Goal: Navigation & Orientation: Find specific page/section

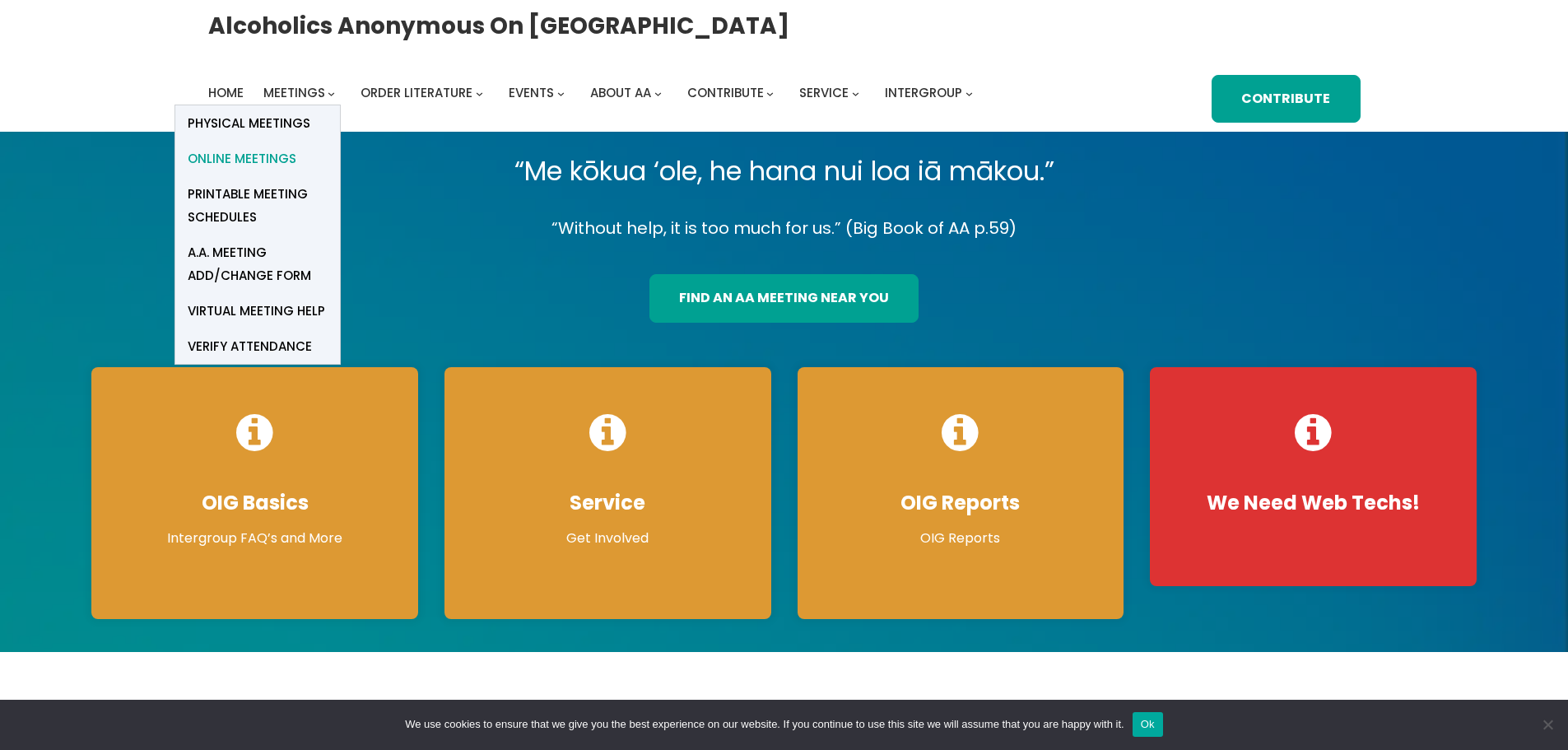
click at [274, 165] on span "Online Meetings" at bounding box center [242, 158] width 109 height 23
click at [264, 160] on span "Online Meetings" at bounding box center [242, 158] width 109 height 23
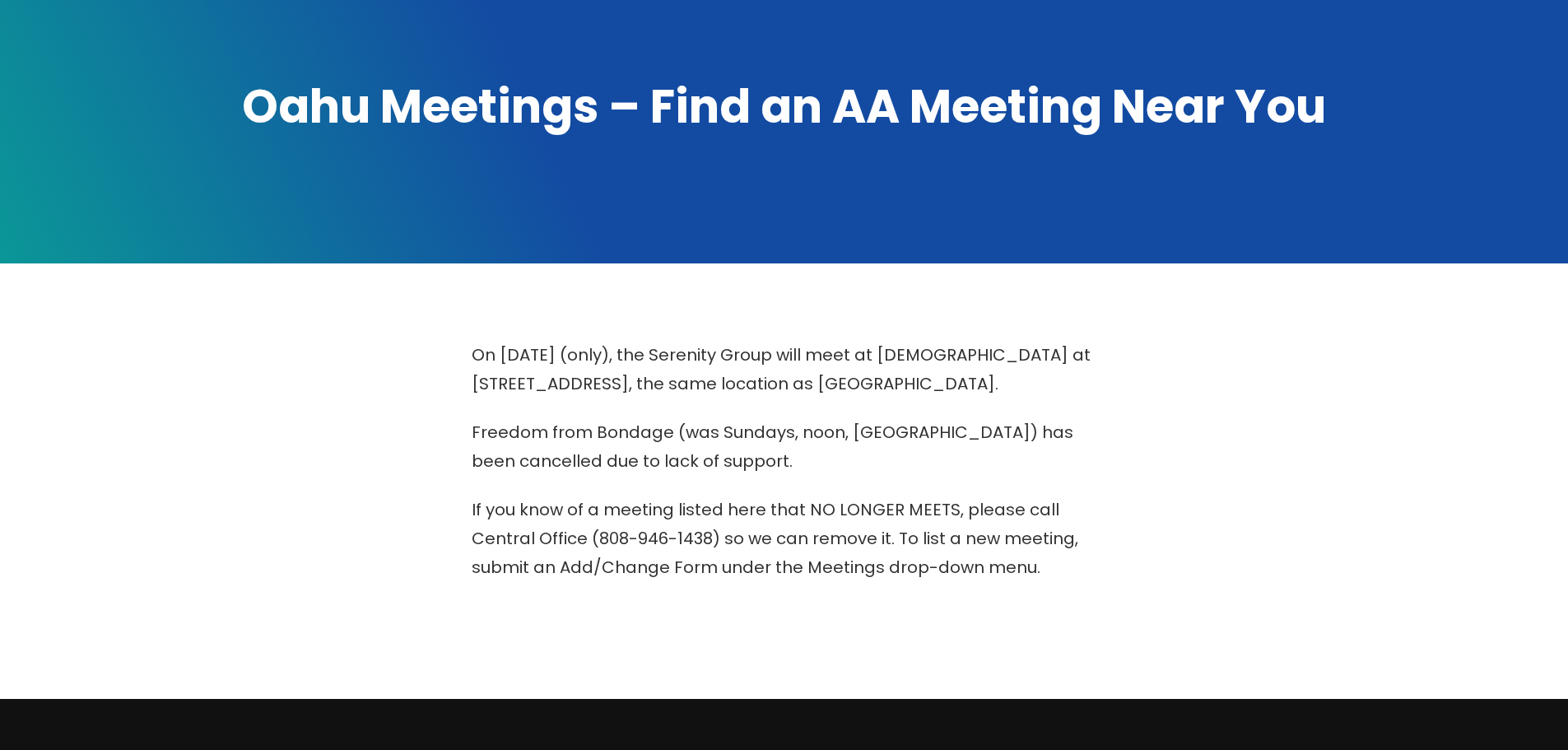
scroll to position [122, 0]
